Goal: Find specific page/section: Find specific page/section

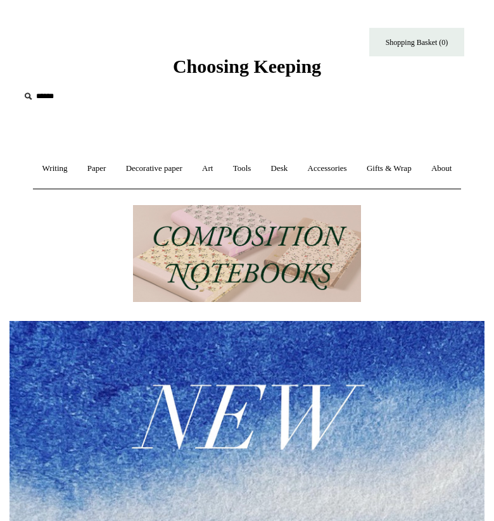
click at [29, 93] on icon at bounding box center [28, 96] width 14 height 14
click at [46, 99] on input "text" at bounding box center [98, 96] width 156 height 23
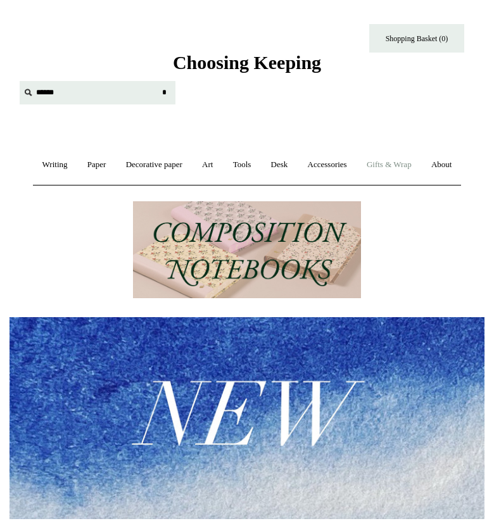
click at [405, 168] on link "Gifts & Wrap +" at bounding box center [389, 165] width 63 height 34
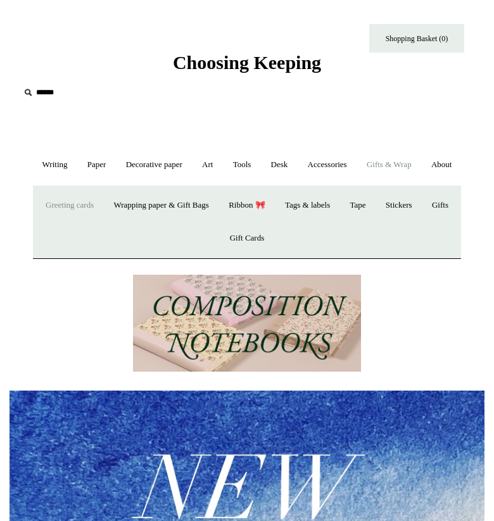
click at [84, 222] on link "Greeting cards +" at bounding box center [70, 206] width 66 height 34
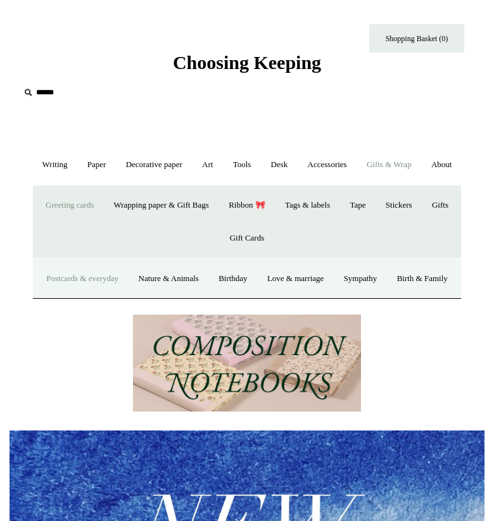
scroll to position [0, 475]
click at [257, 296] on link "Birthday" at bounding box center [233, 279] width 47 height 34
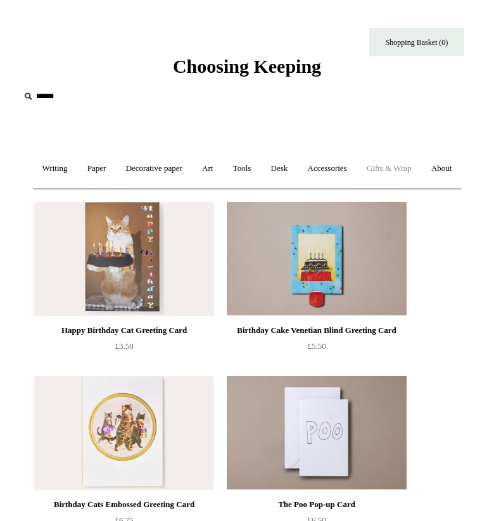
click at [407, 175] on link "Gifts & Wrap +" at bounding box center [389, 169] width 63 height 34
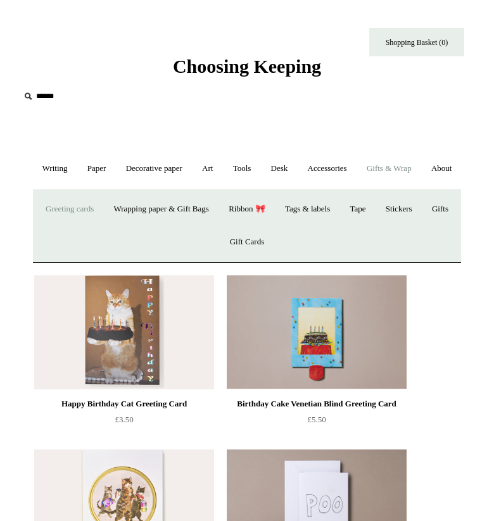
click at [88, 226] on link "Greeting cards +" at bounding box center [70, 210] width 66 height 34
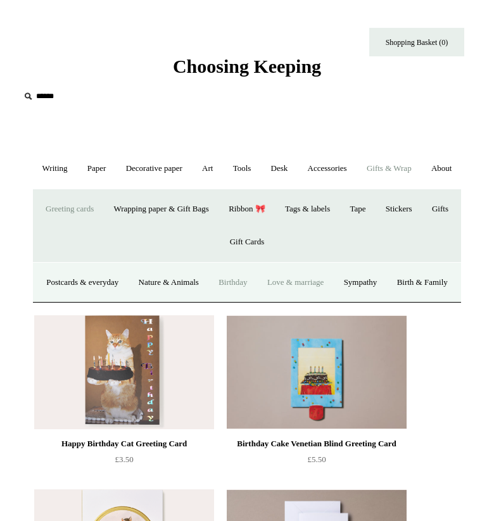
click at [333, 300] on link "Love & marriage" at bounding box center [295, 283] width 75 height 34
click at [222, 170] on link "Art +" at bounding box center [207, 169] width 29 height 34
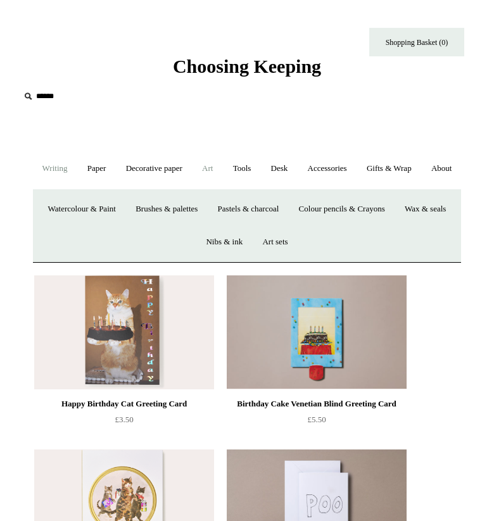
click at [61, 167] on link "Writing +" at bounding box center [55, 169] width 43 height 34
click at [297, 168] on link "Desk +" at bounding box center [279, 169] width 35 height 34
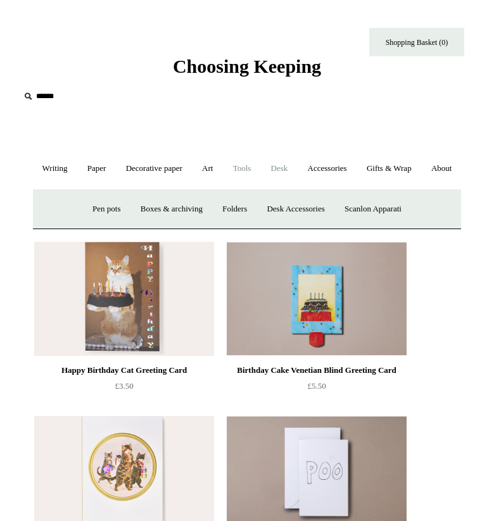
click at [260, 167] on link "Tools +" at bounding box center [242, 169] width 36 height 34
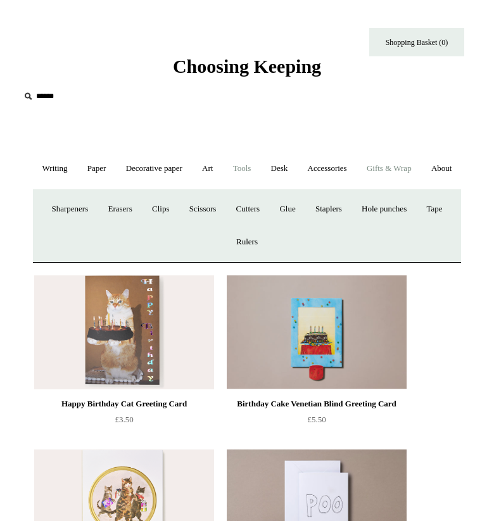
click at [417, 171] on link "Gifts & Wrap +" at bounding box center [389, 169] width 63 height 34
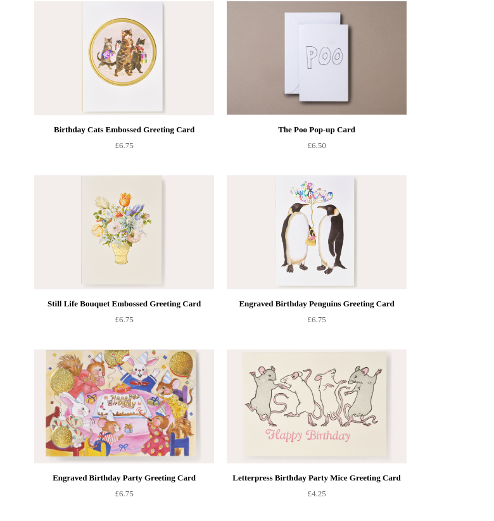
scroll to position [494, 0]
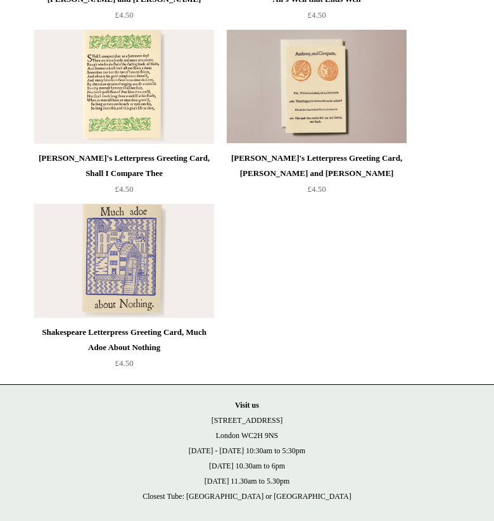
scroll to position [1985, 0]
